Goal: Transaction & Acquisition: Purchase product/service

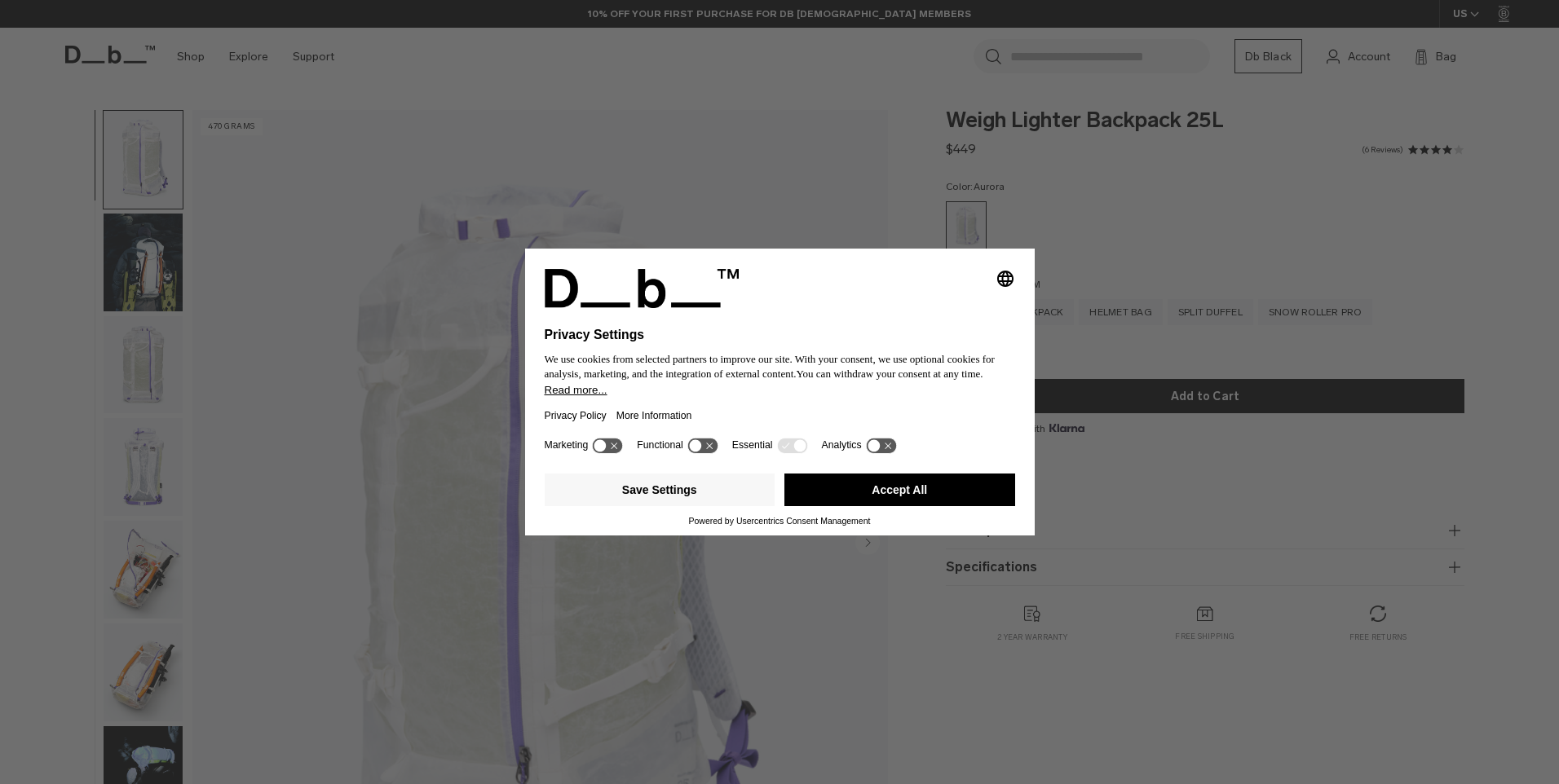
click at [898, 485] on button "Accept All" at bounding box center [899, 490] width 230 height 33
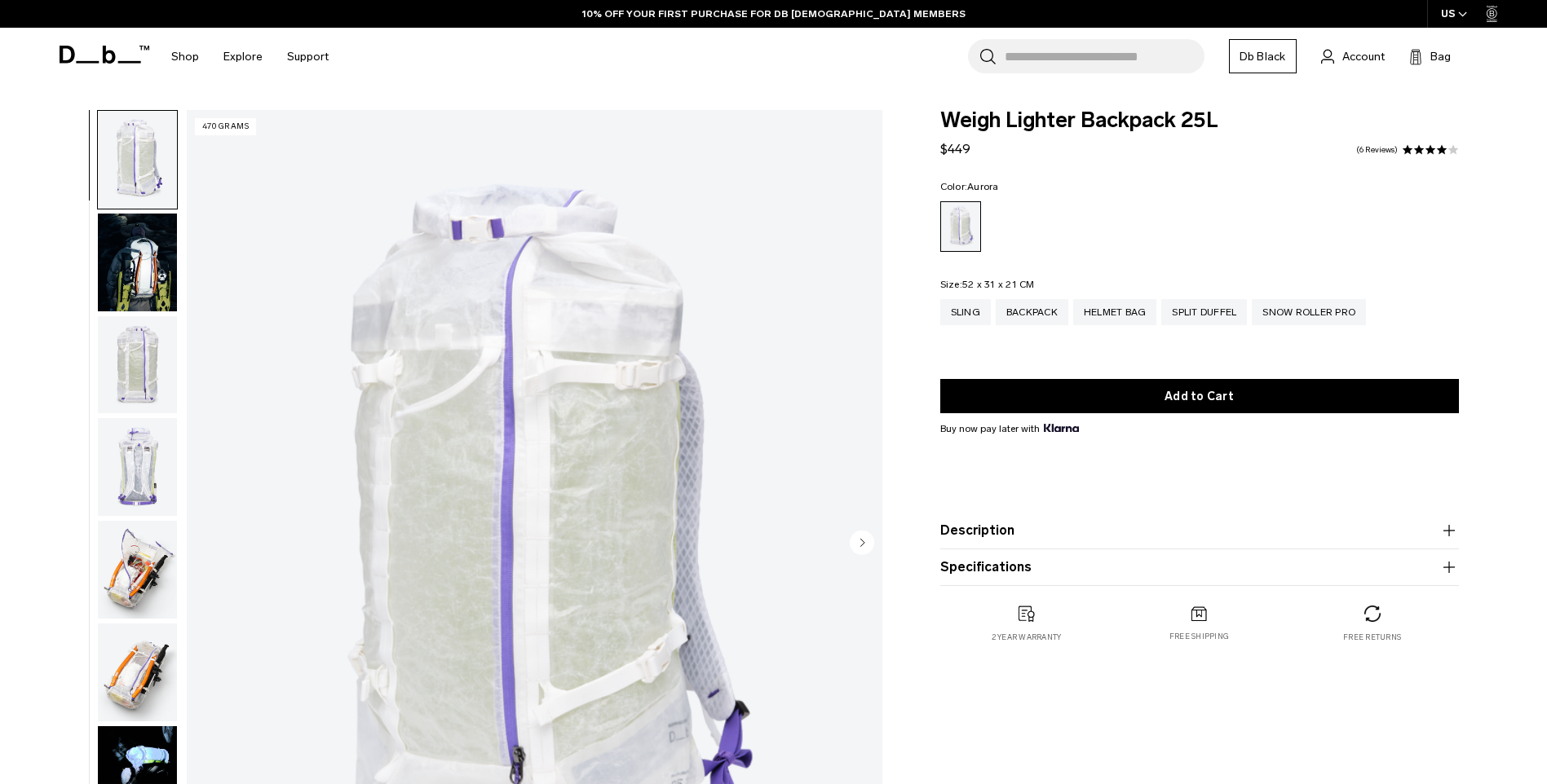
click at [141, 342] on img "button" at bounding box center [137, 365] width 79 height 97
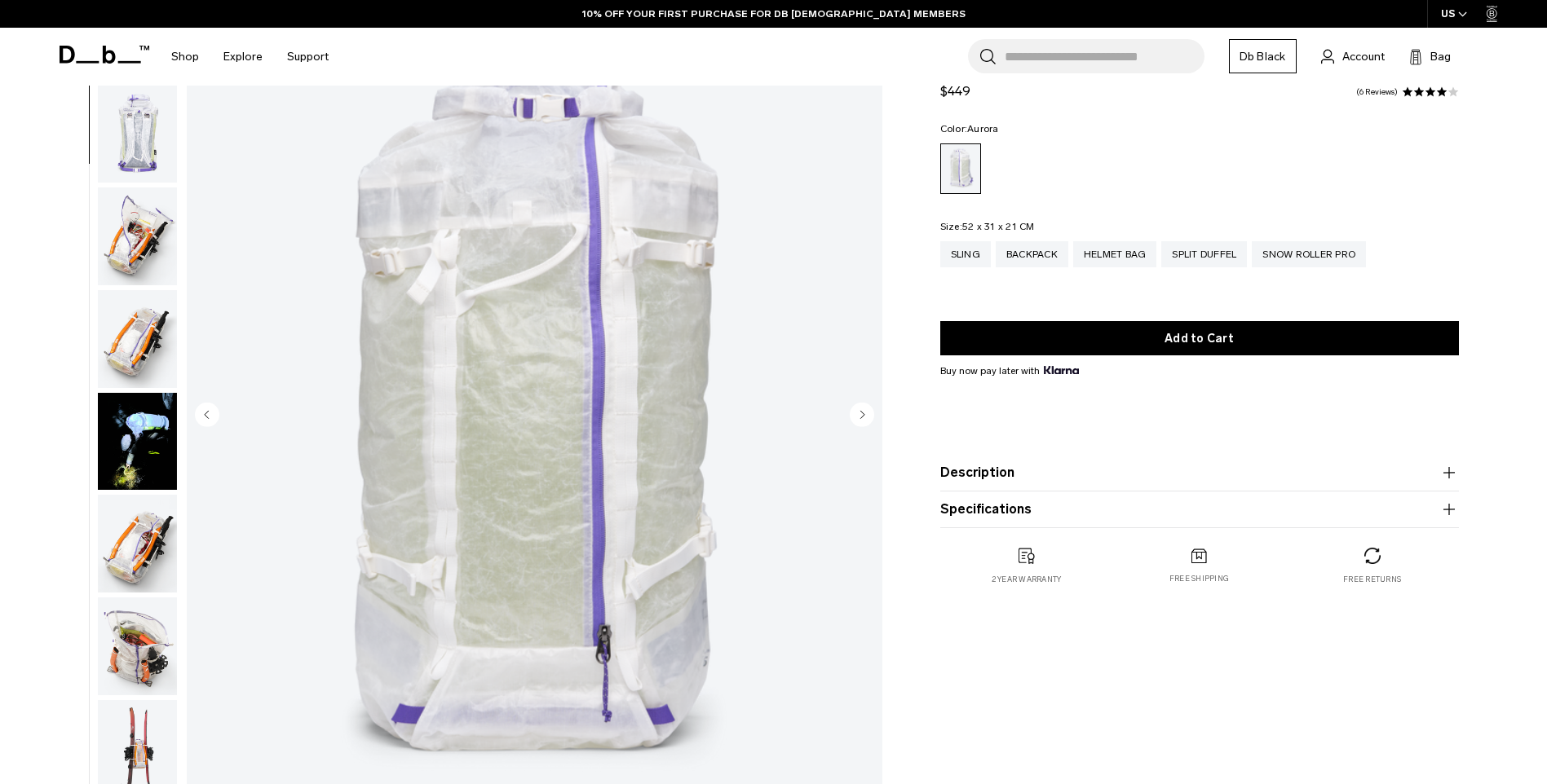
scroll to position [217, 0]
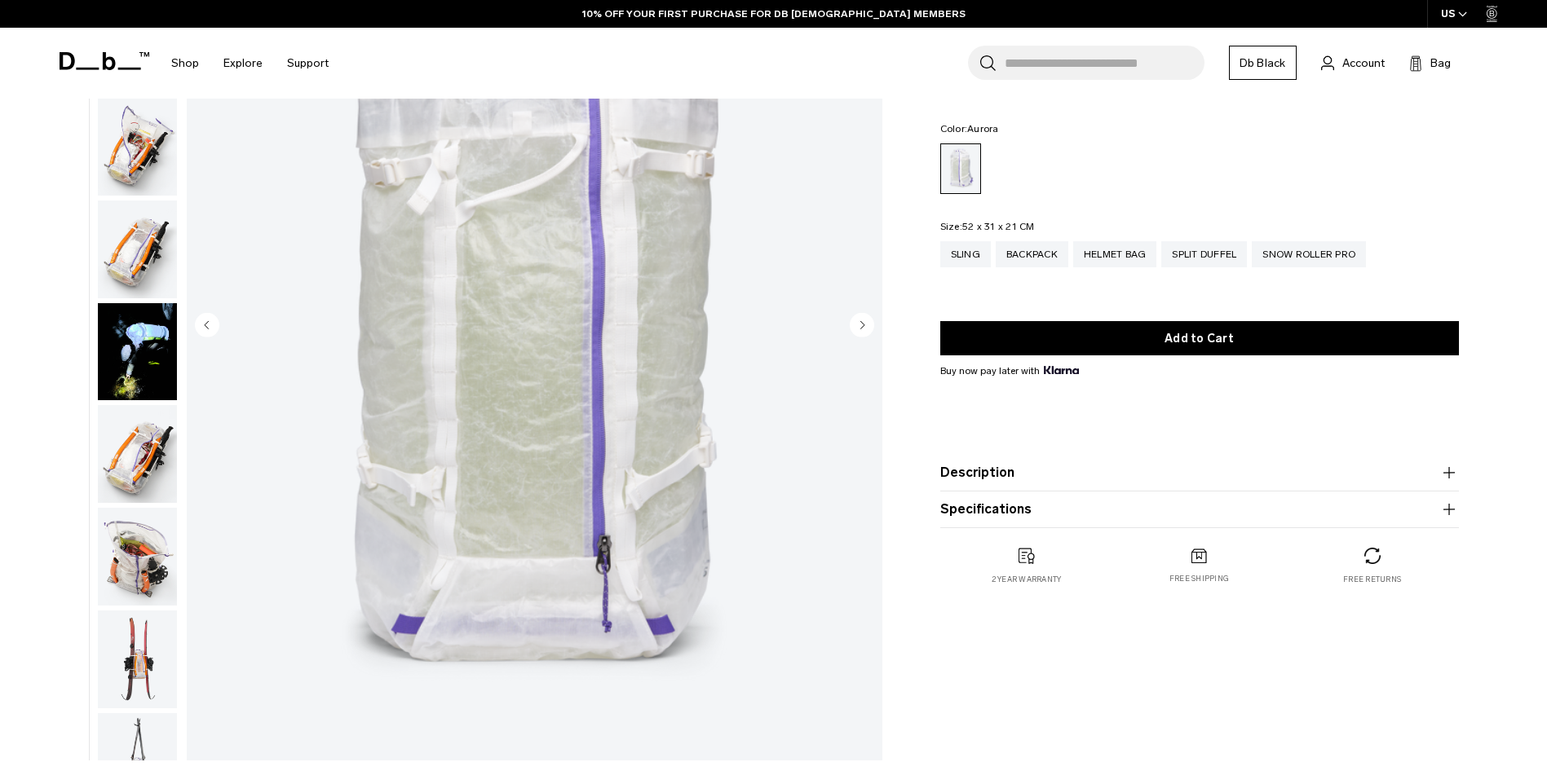
click at [157, 255] on img "button" at bounding box center [137, 249] width 79 height 97
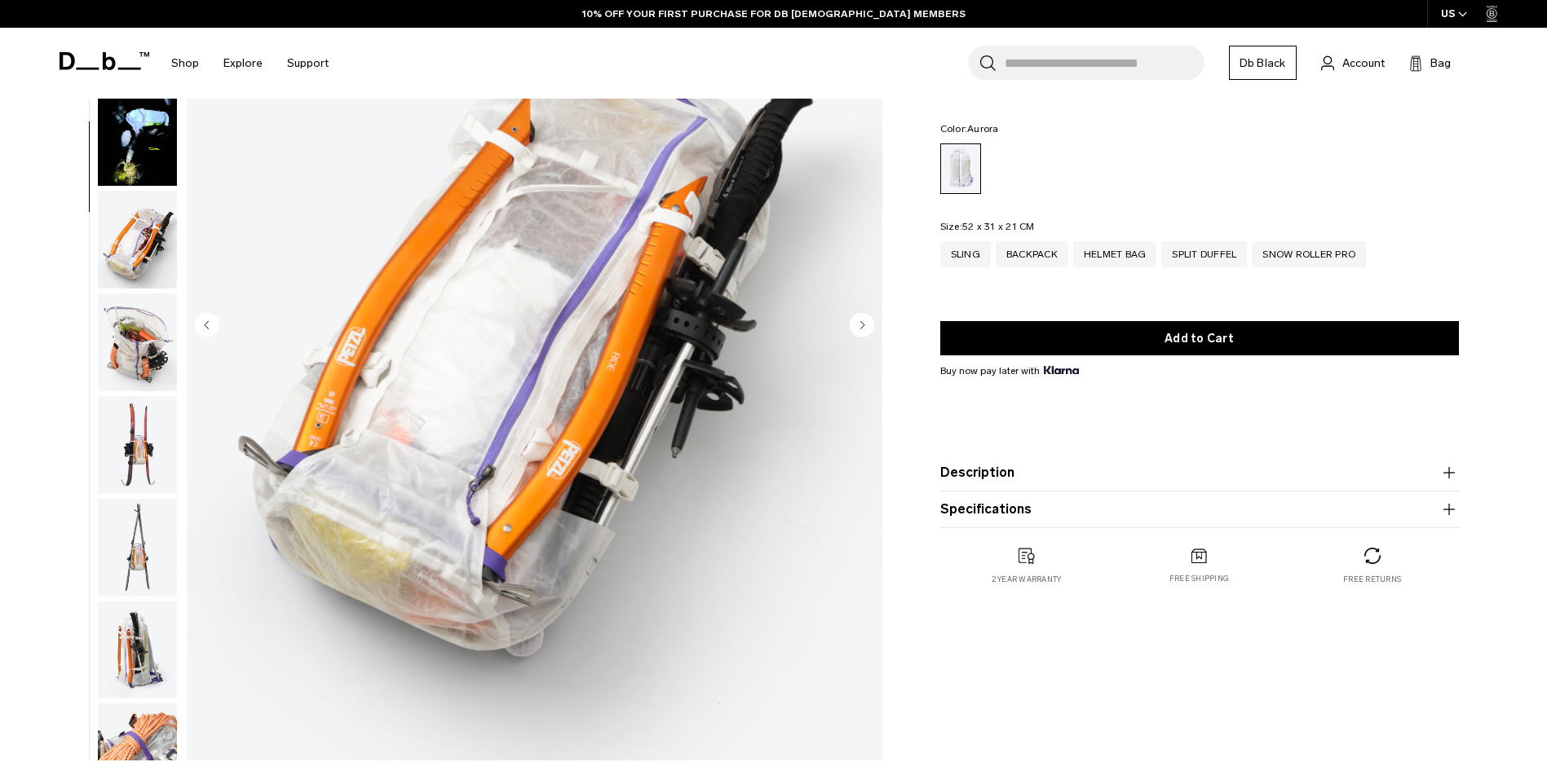
scroll to position [512, 0]
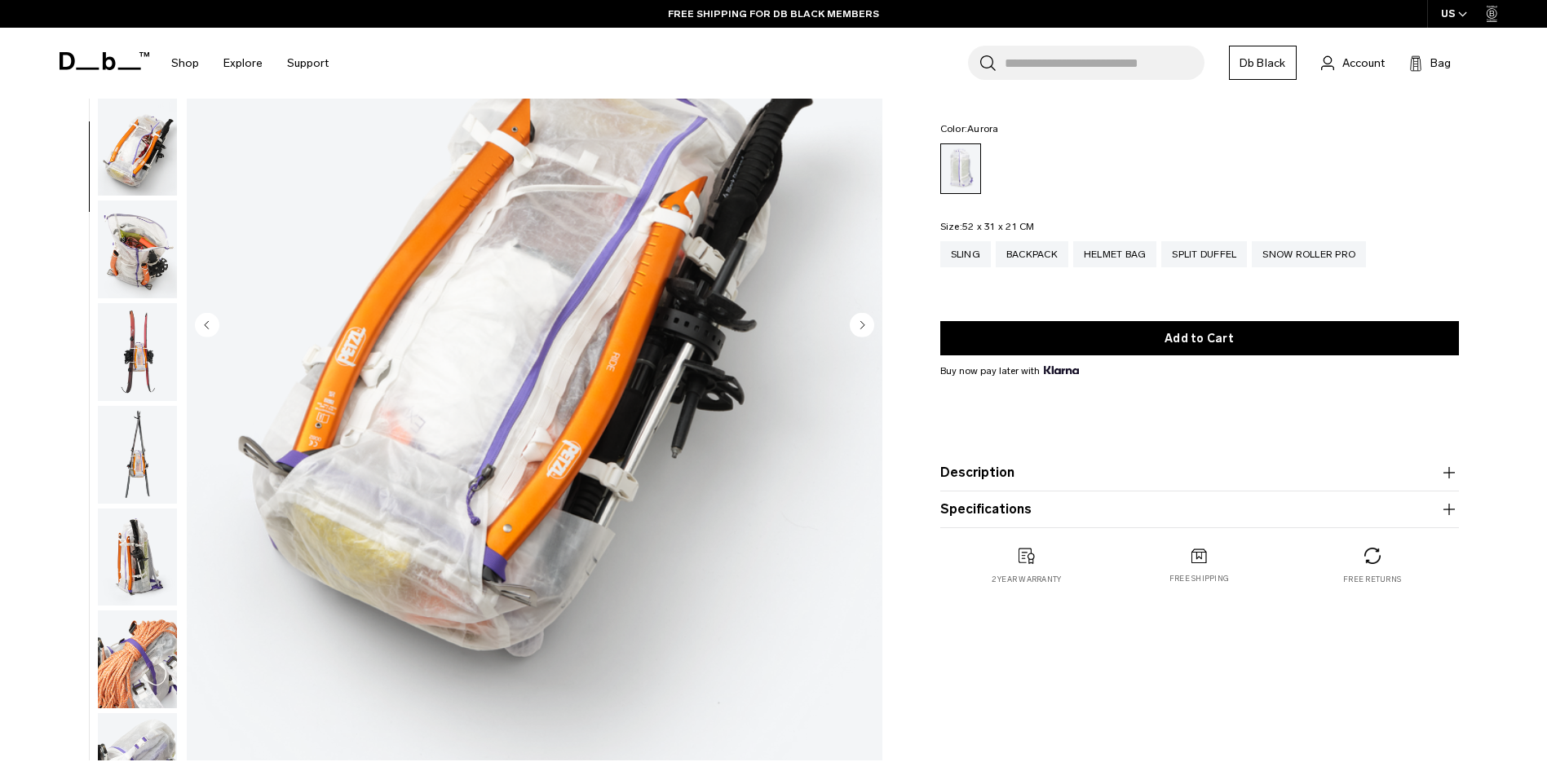
click at [135, 260] on img "button" at bounding box center [137, 249] width 79 height 97
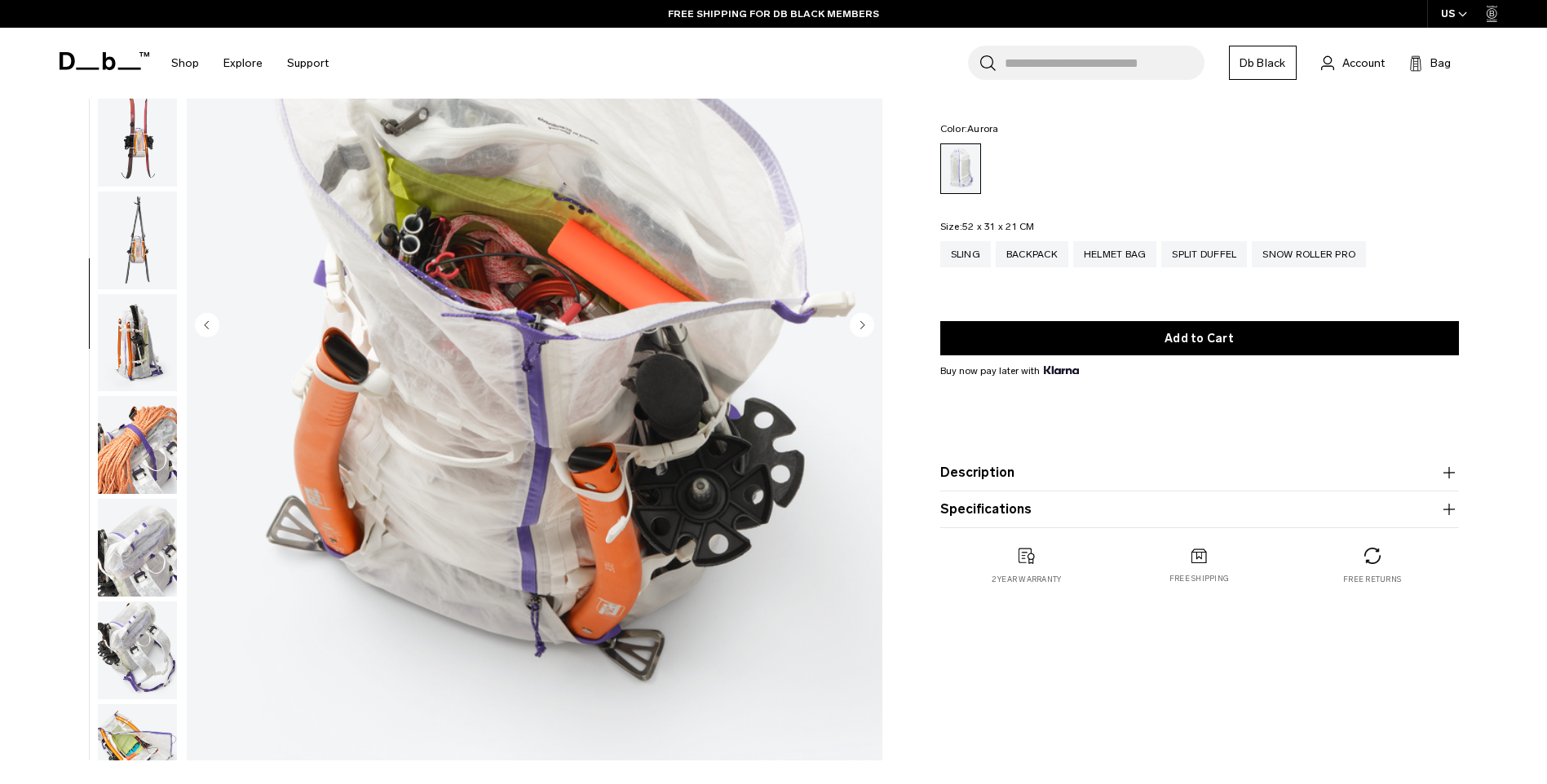
scroll to position [820, 0]
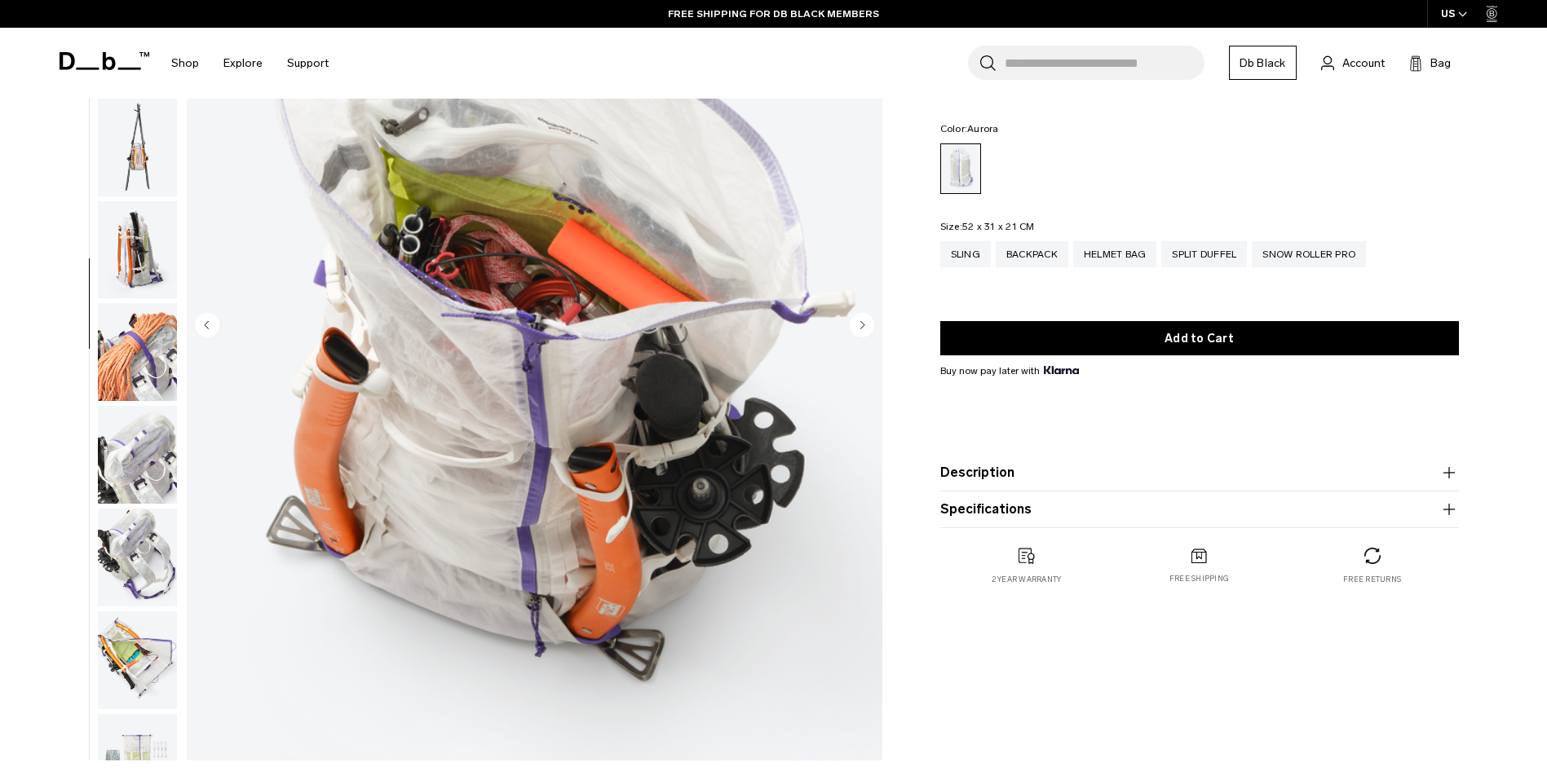
click at [1450, 468] on icon "button" at bounding box center [1449, 472] width 20 height 20
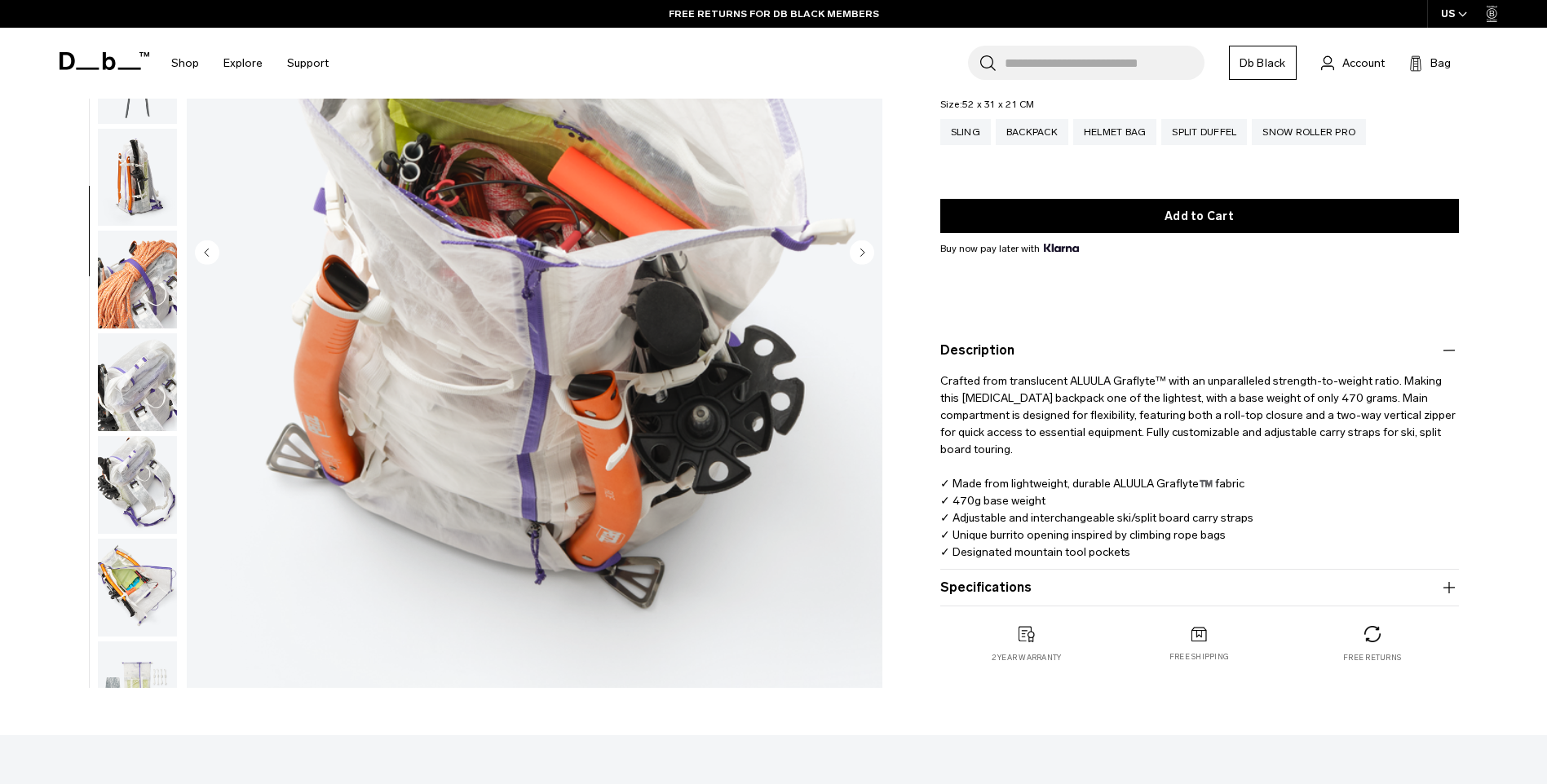
scroll to position [326, 0]
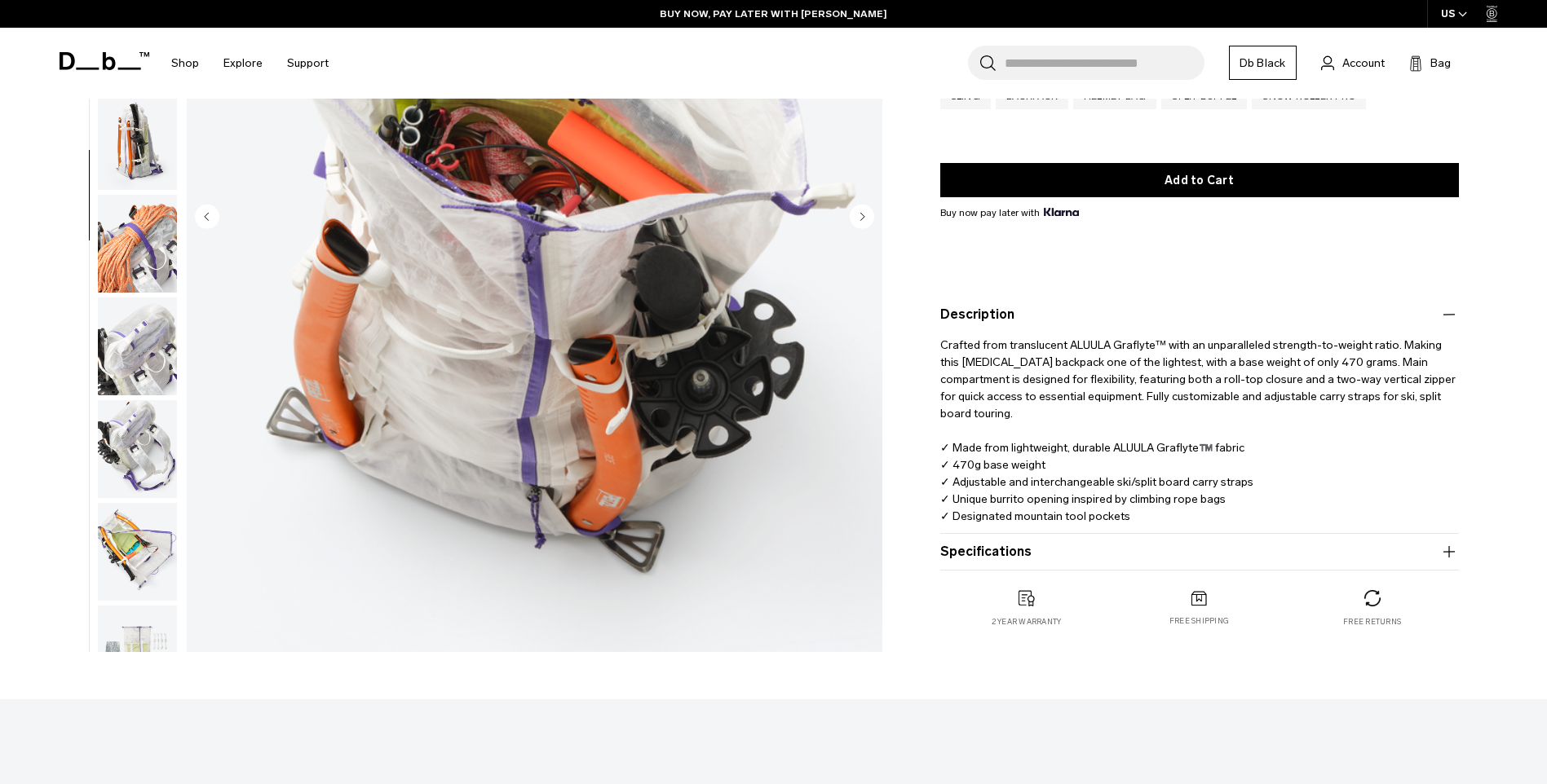
click at [124, 550] on img "button" at bounding box center [137, 552] width 79 height 97
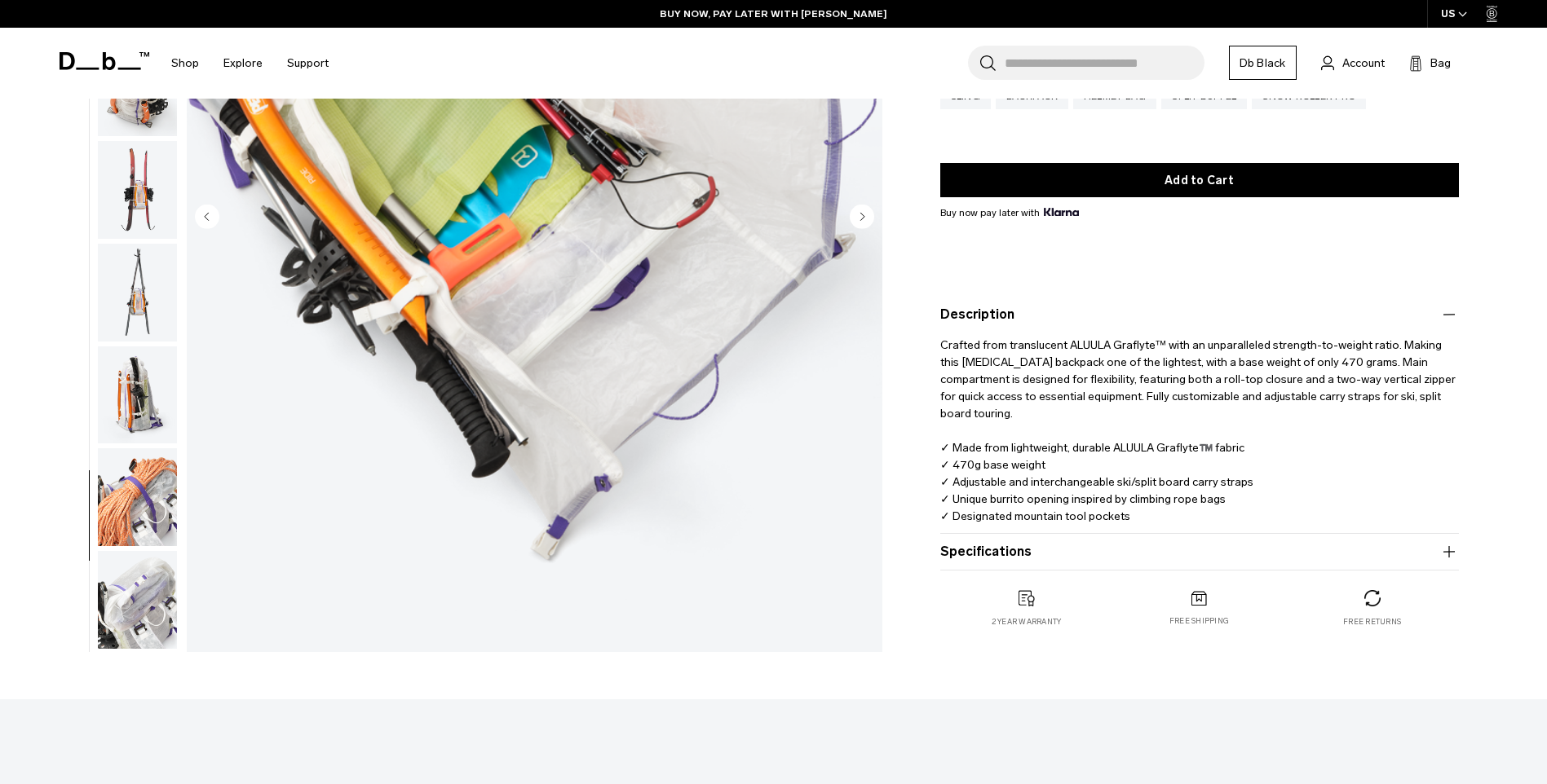
scroll to position [214, 0]
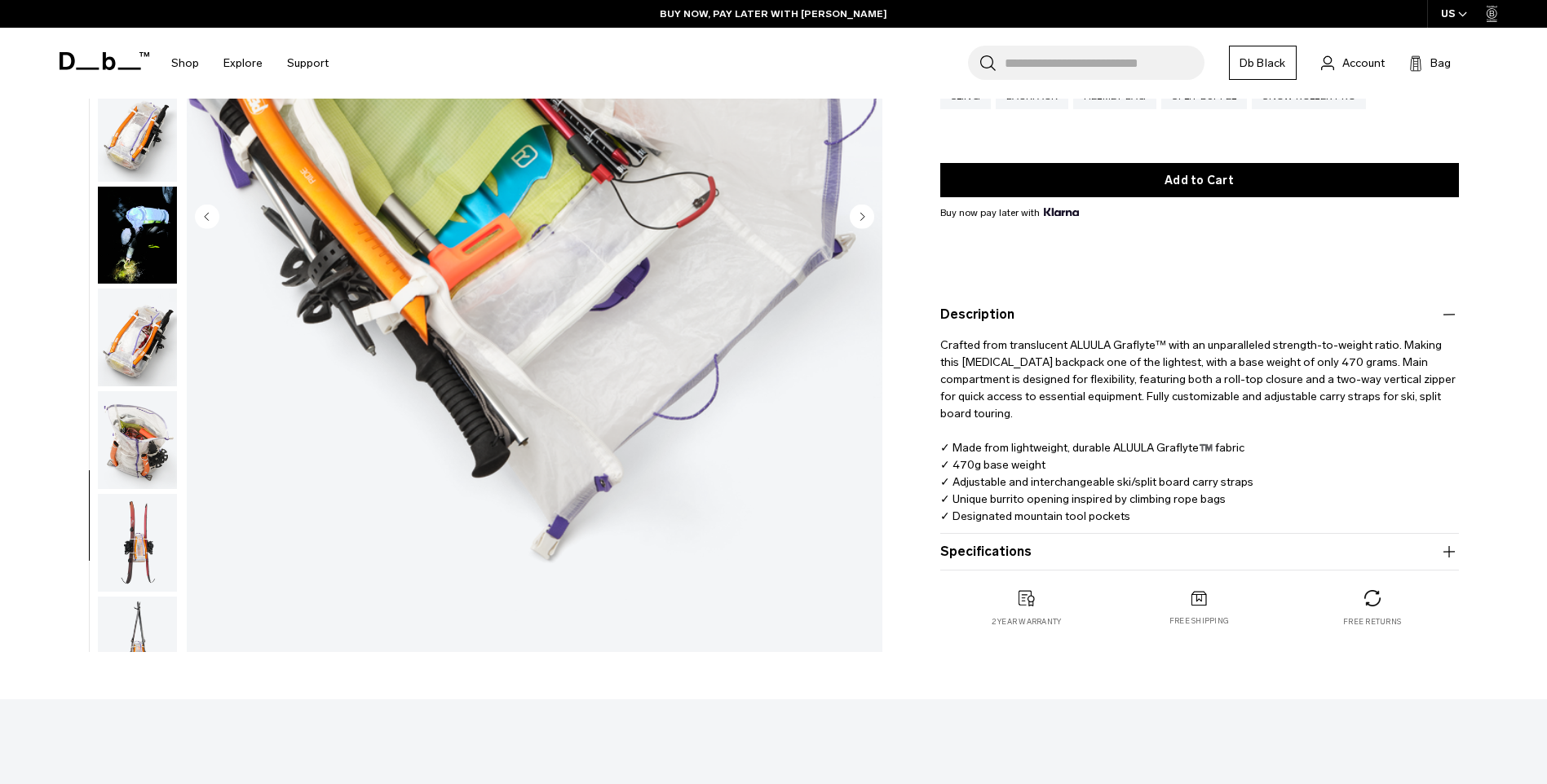
click at [135, 130] on img "button" at bounding box center [137, 133] width 79 height 97
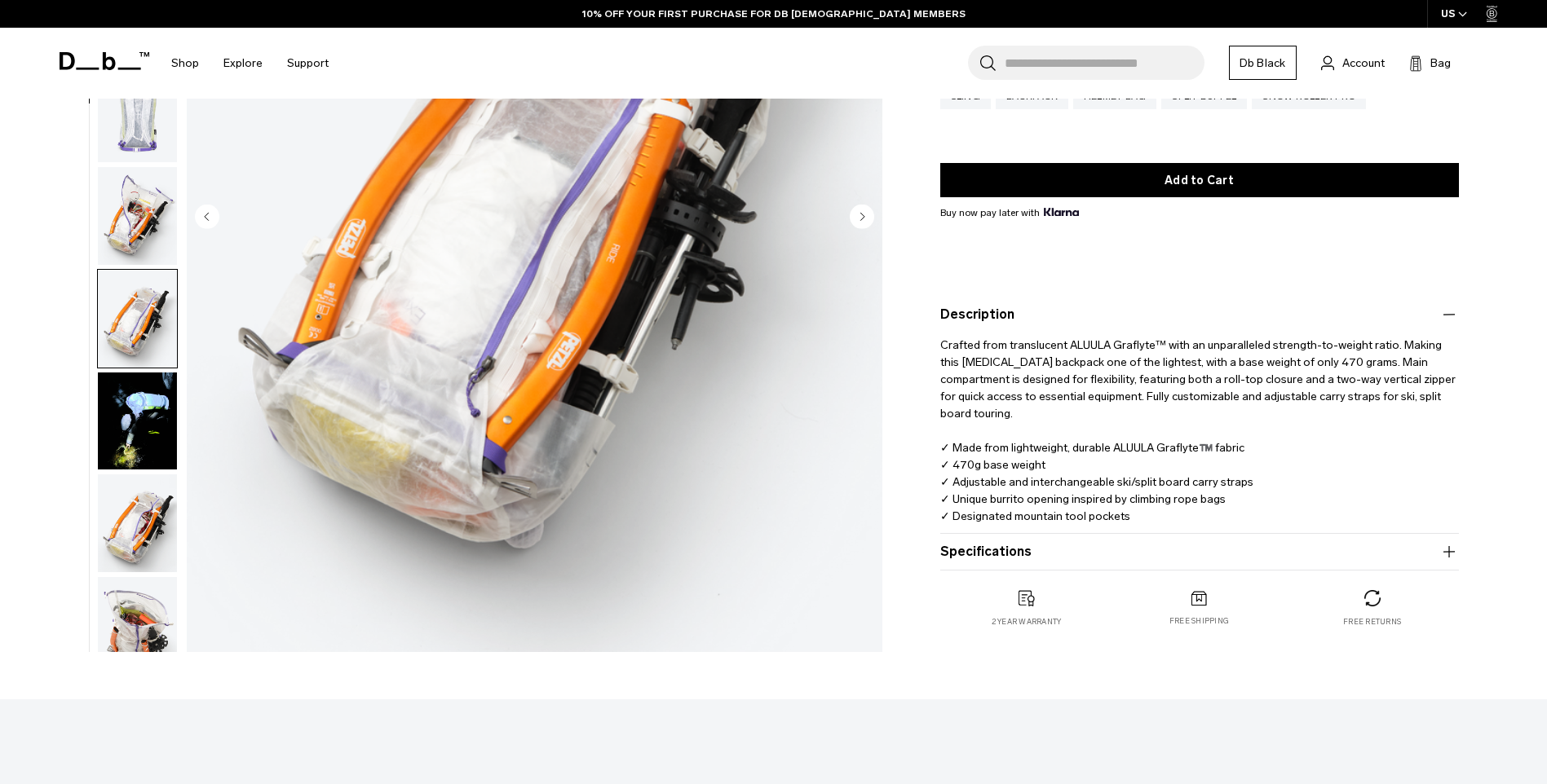
scroll to position [0, 0]
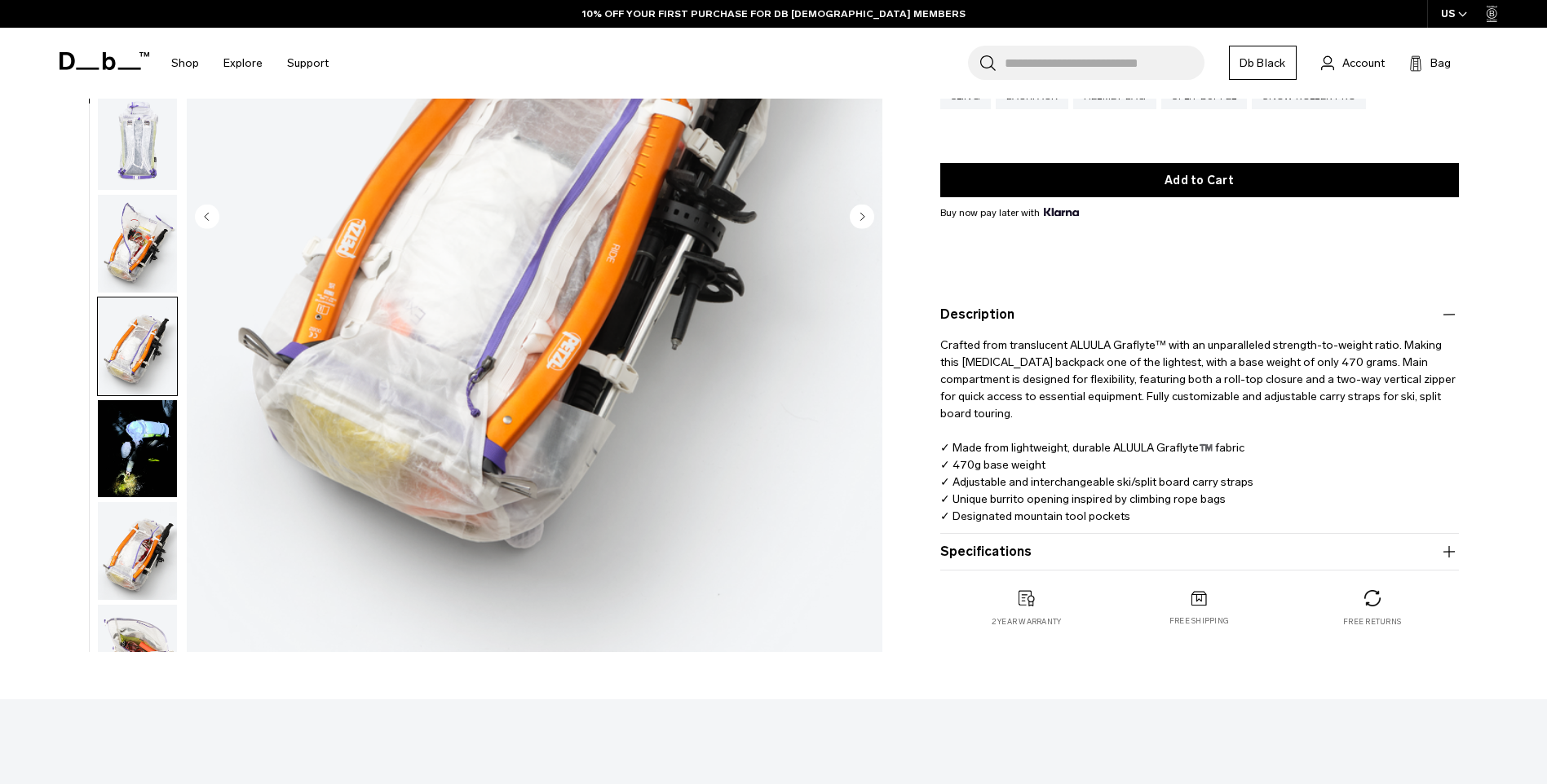
click at [141, 126] on img "button" at bounding box center [137, 141] width 79 height 97
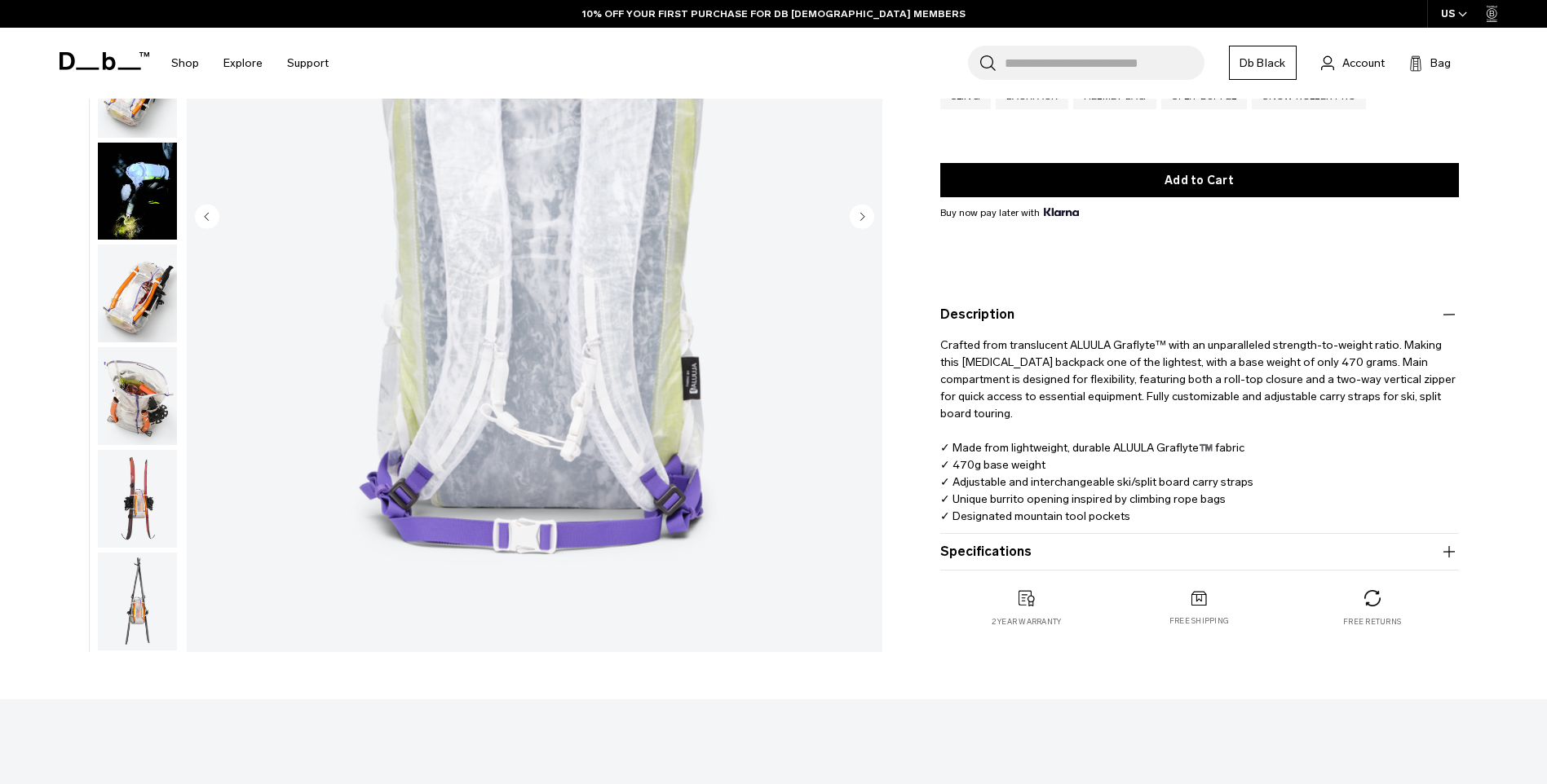
scroll to position [307, 0]
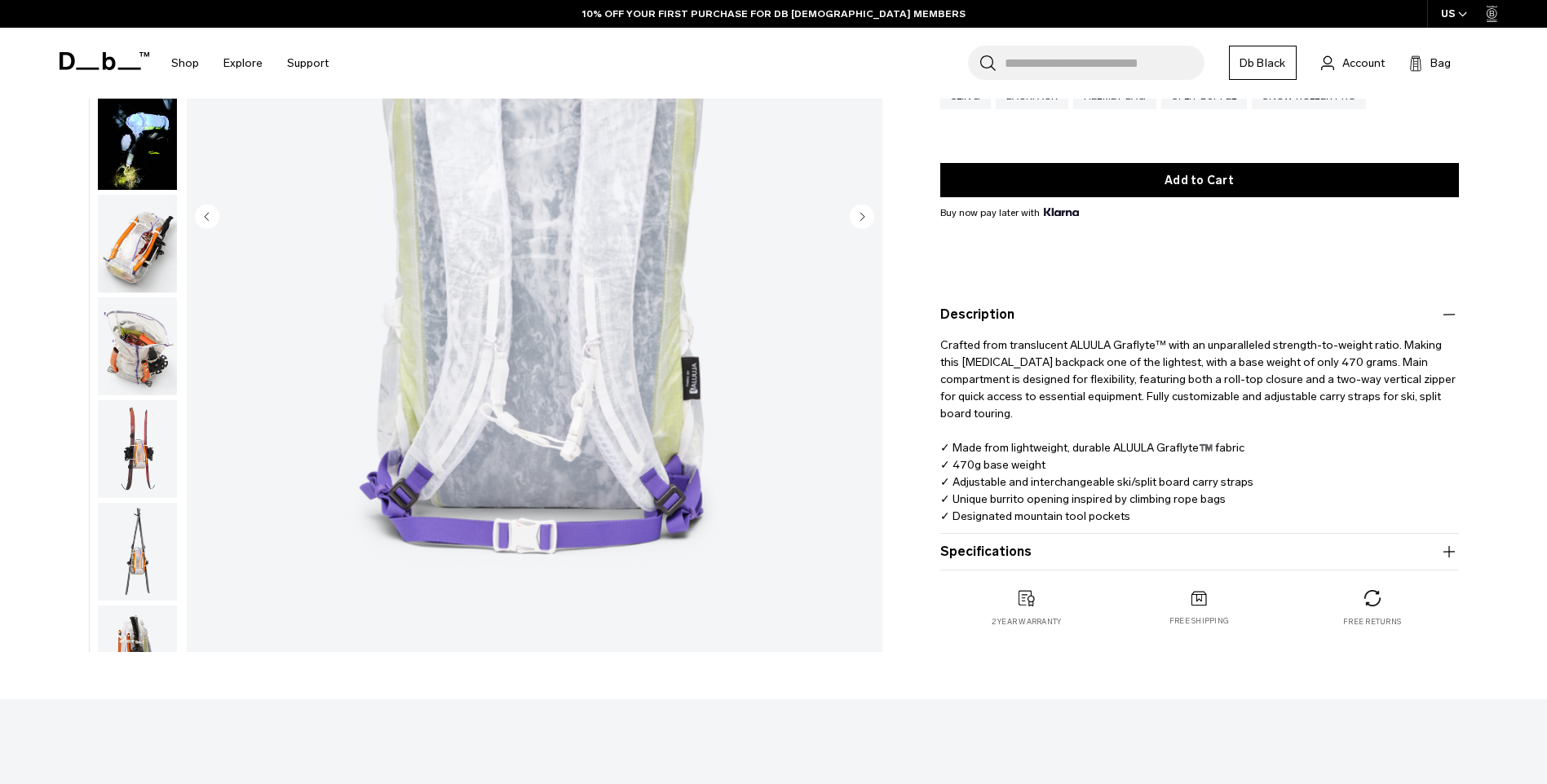
click at [1452, 548] on icon "button" at bounding box center [1449, 552] width 20 height 20
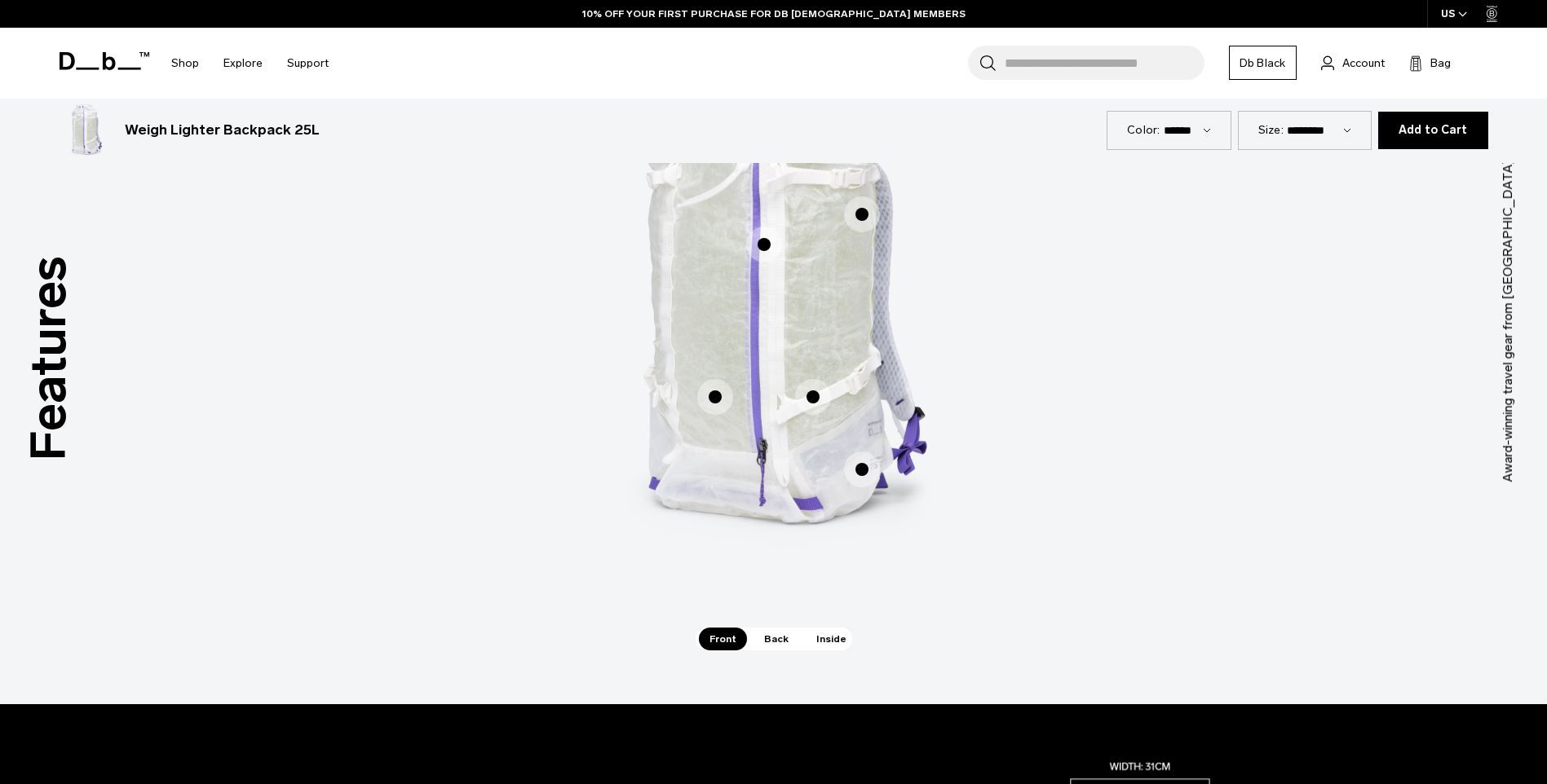
scroll to position [978, 0]
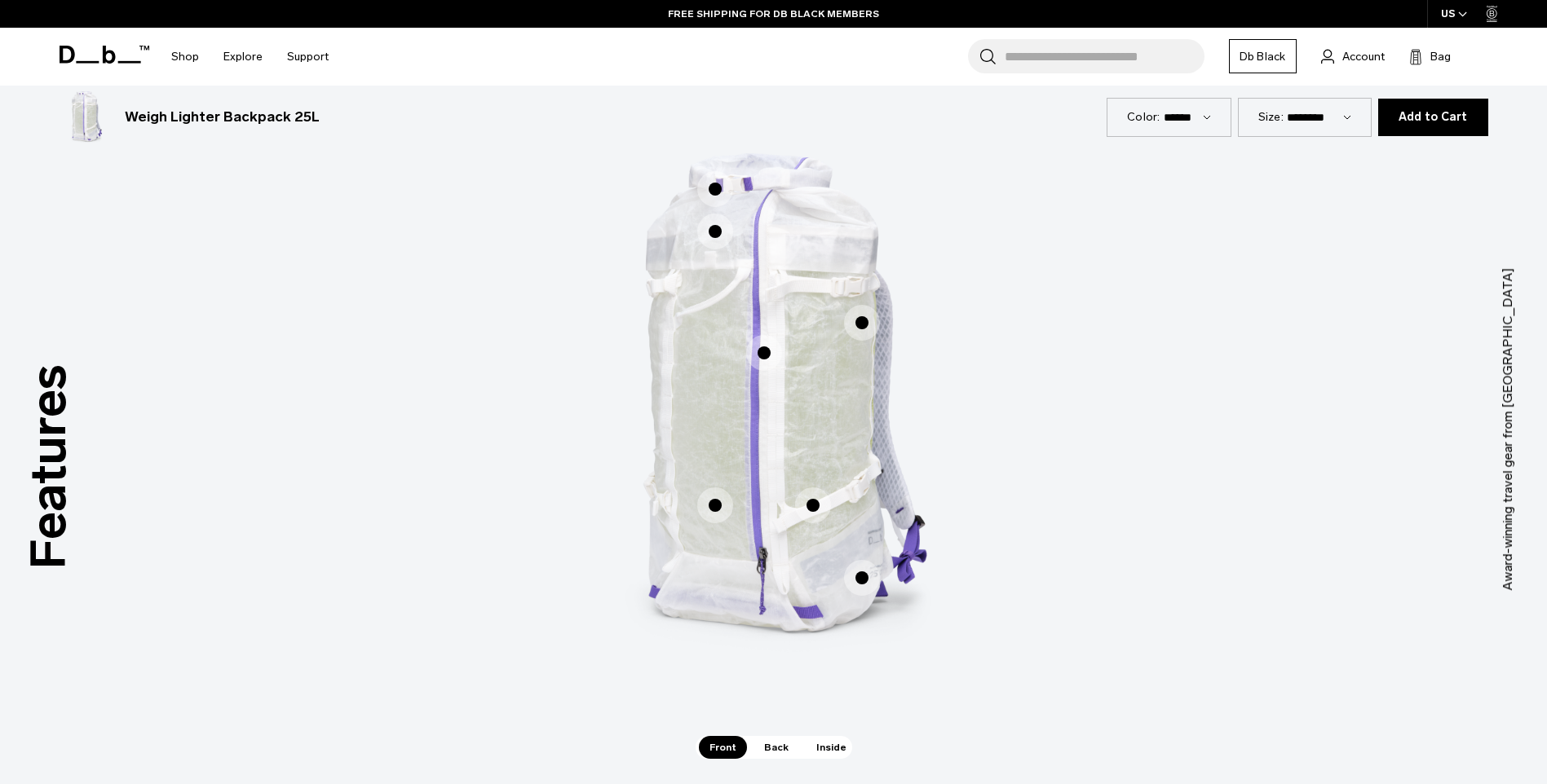
click at [711, 503] on span "1 / 3" at bounding box center [715, 505] width 36 height 36
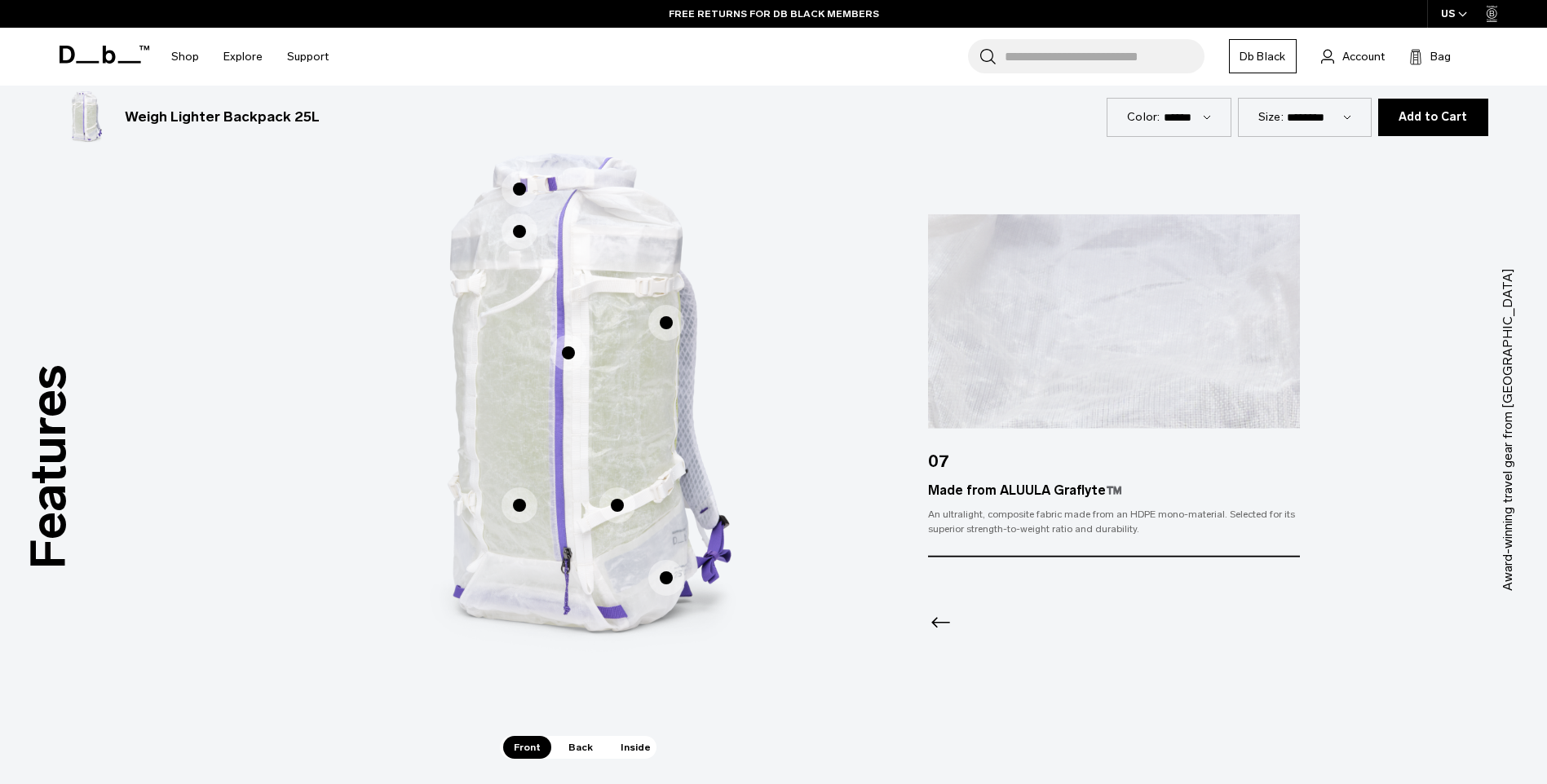
click at [658, 318] on span "1 / 3" at bounding box center [666, 322] width 36 height 36
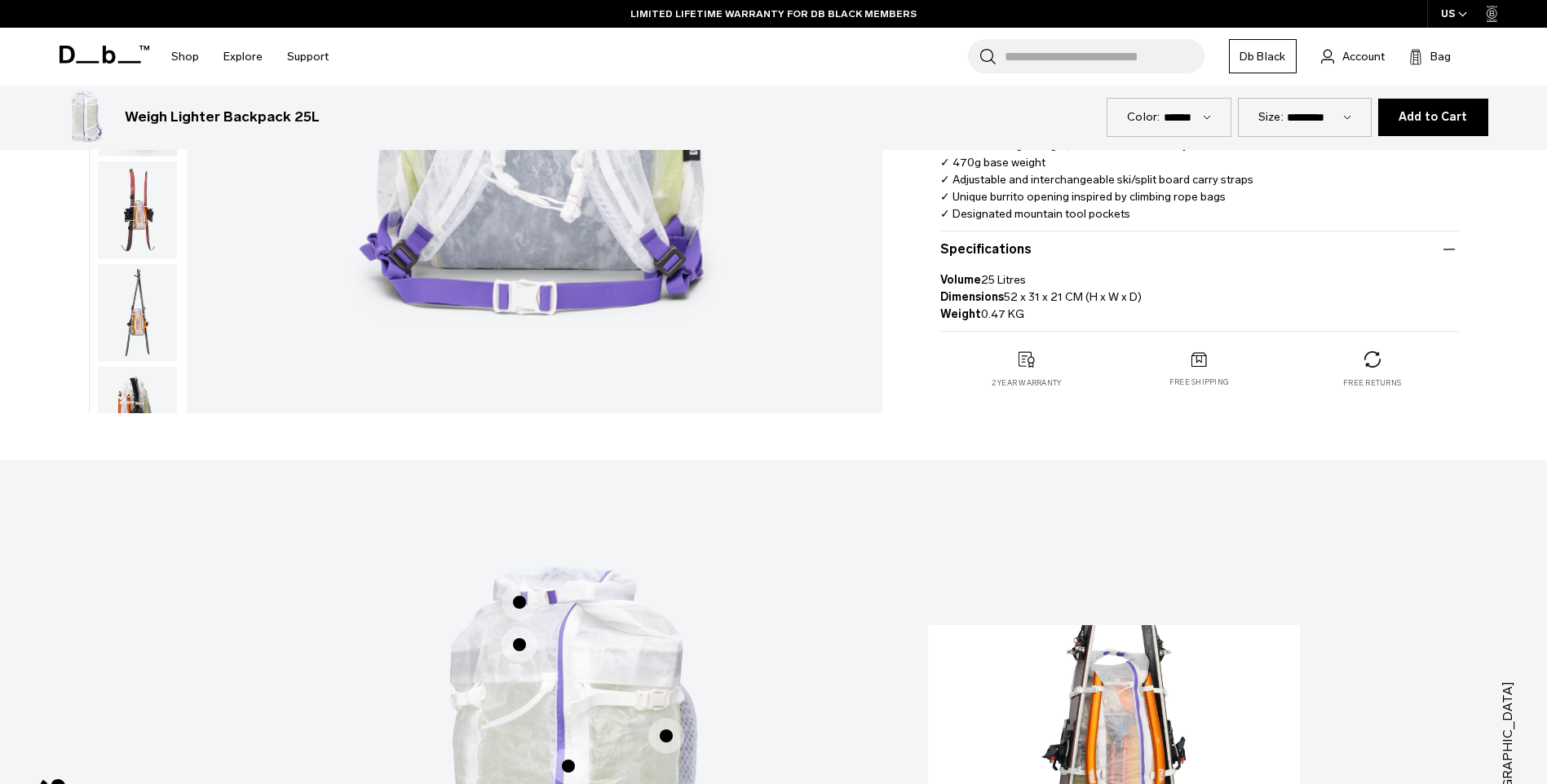
scroll to position [326, 0]
